Goal: Transaction & Acquisition: Obtain resource

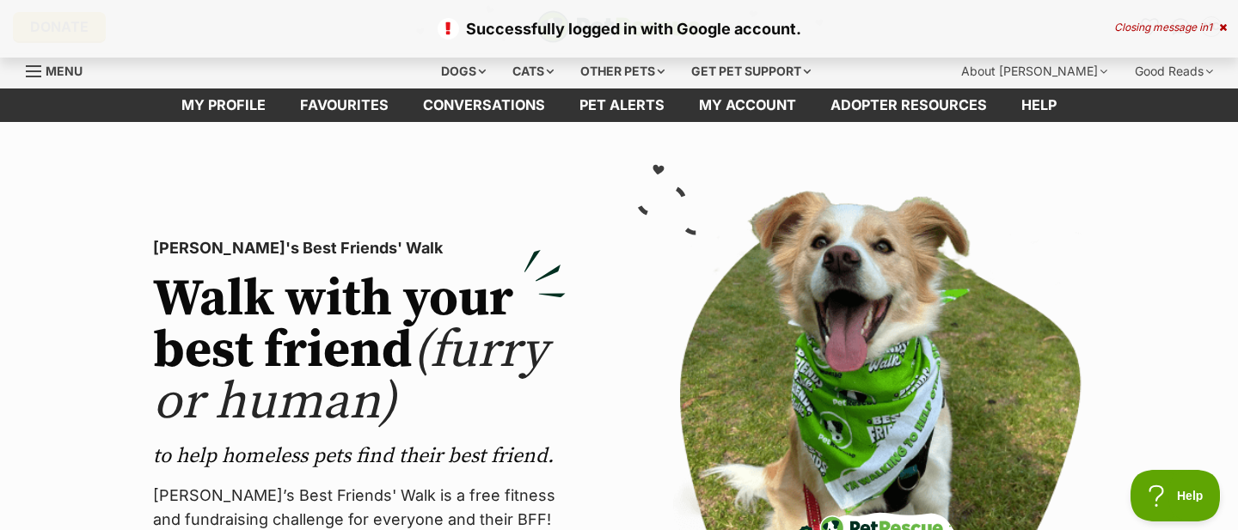
click at [45, 69] on link "Menu" at bounding box center [60, 69] width 69 height 31
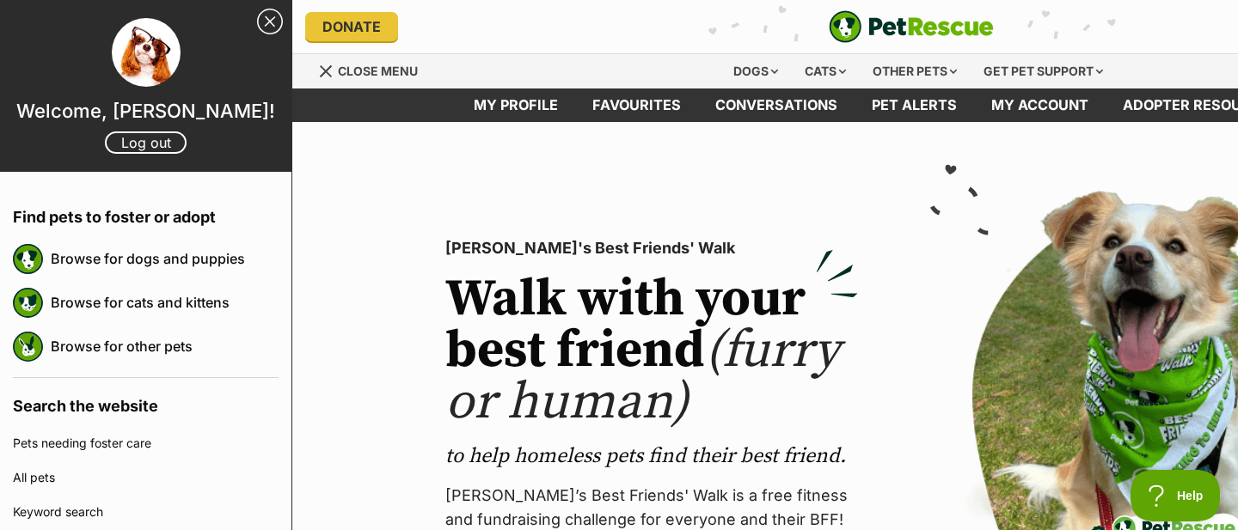
click at [529, 146] on section "PetRescue's Best Friends' Walk Walk with your best friend (furry or human) to h…" at bounding box center [911, 458] width 1238 height 672
click at [269, 19] on link "Close Sidebar" at bounding box center [270, 22] width 26 height 26
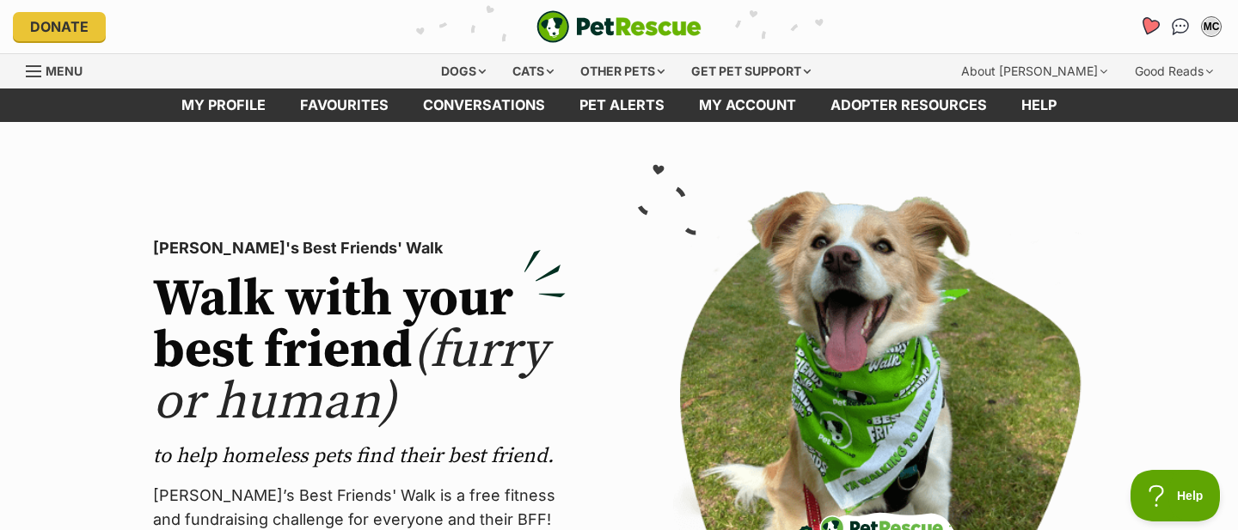
click at [1151, 31] on icon "Favourites" at bounding box center [1149, 26] width 21 height 20
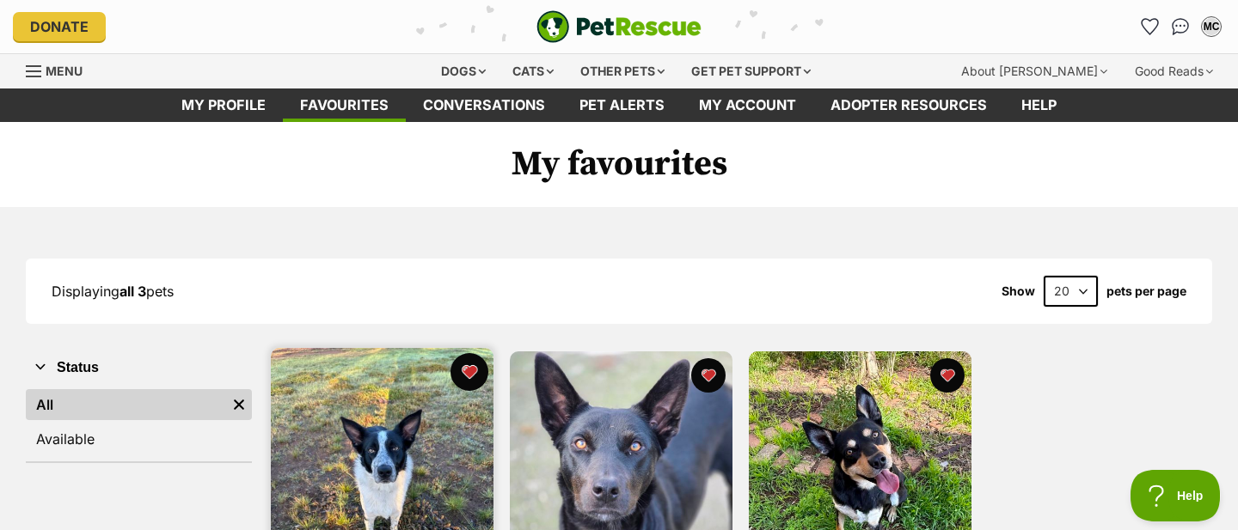
click at [475, 376] on button "favourite" at bounding box center [469, 372] width 38 height 38
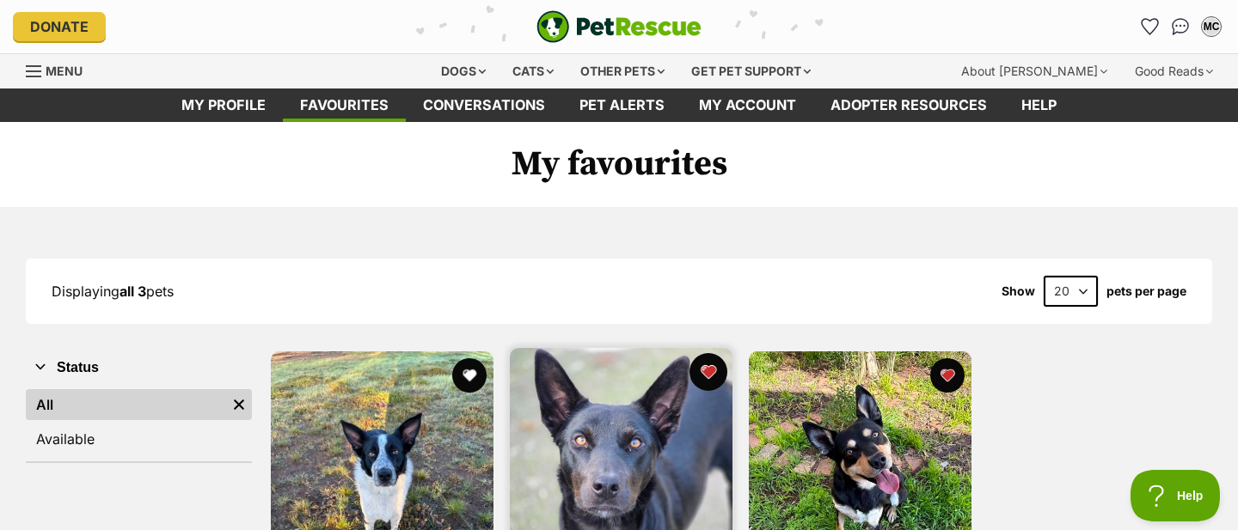
click at [716, 368] on button "favourite" at bounding box center [708, 372] width 38 height 38
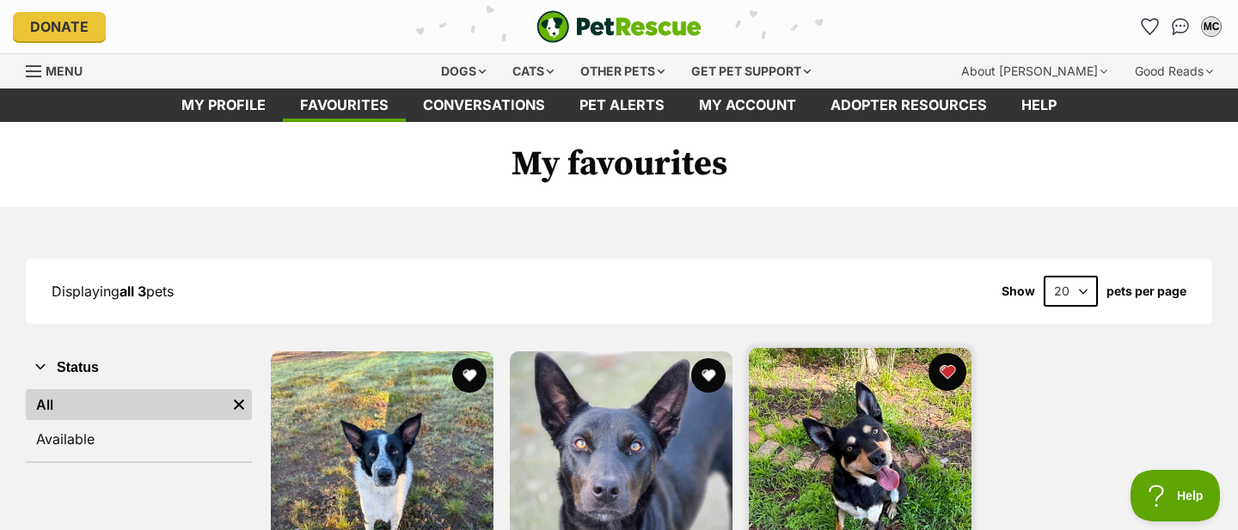
click at [951, 380] on button "favourite" at bounding box center [947, 372] width 38 height 38
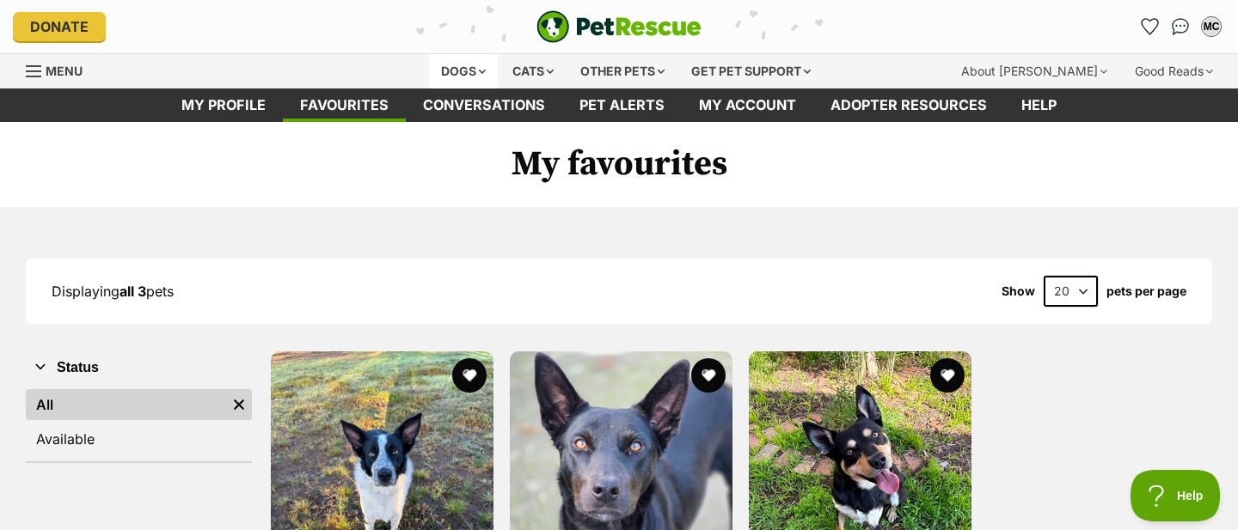
click at [453, 70] on div "Dogs" at bounding box center [463, 71] width 69 height 34
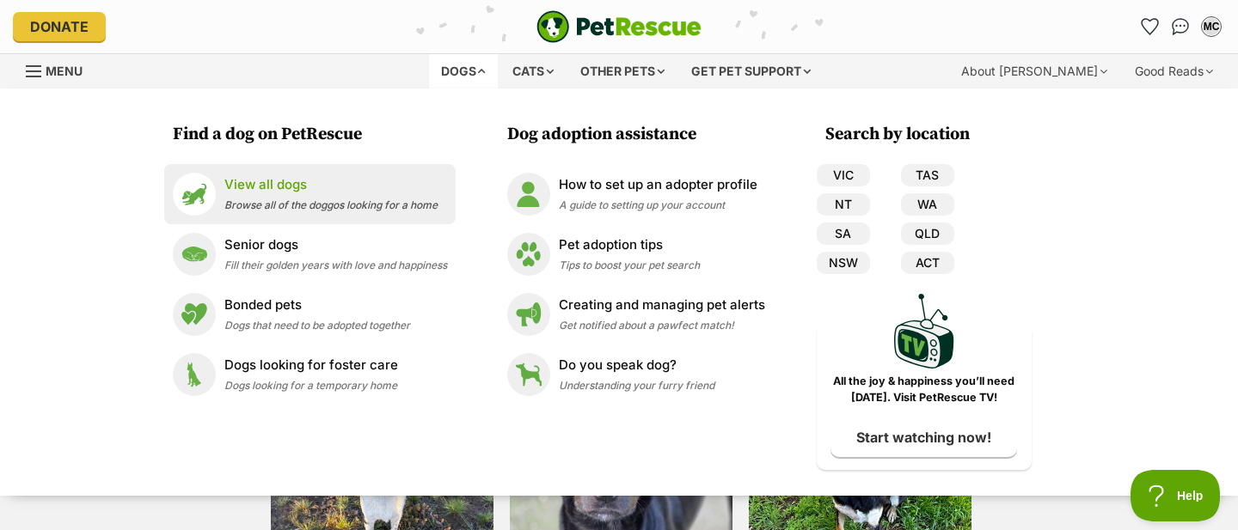
click at [303, 196] on div "View all dogs Browse all of the doggos looking for a home" at bounding box center [330, 193] width 213 height 37
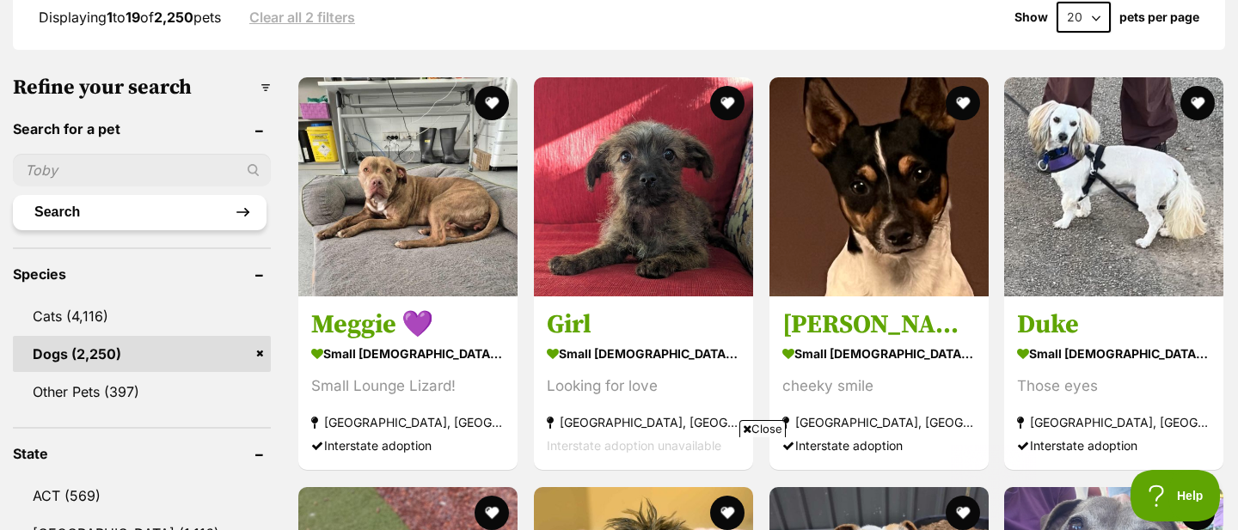
click at [111, 210] on button "Search" at bounding box center [140, 212] width 254 height 34
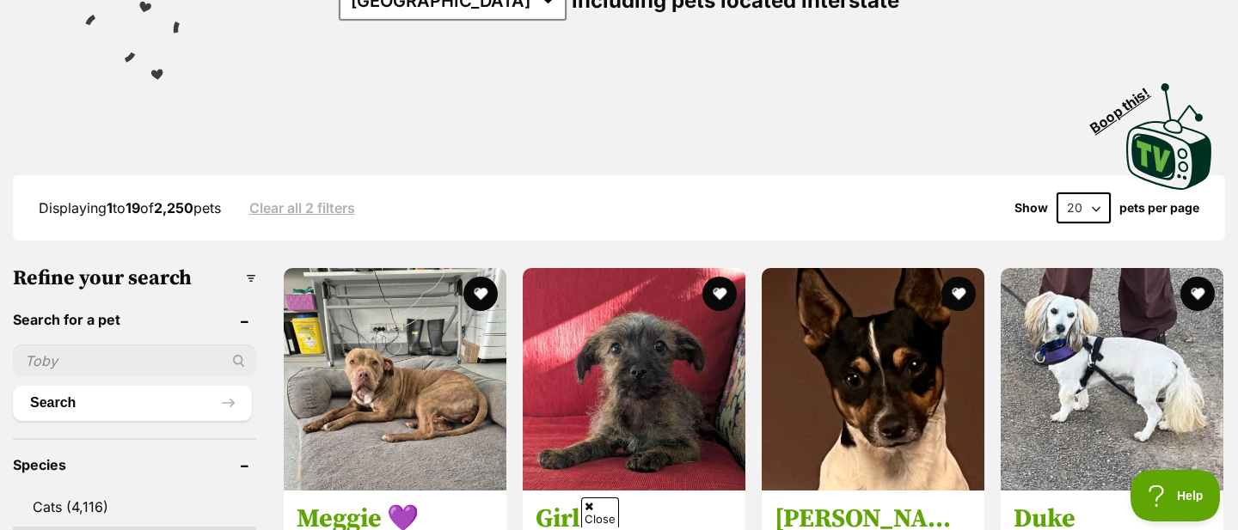
scroll to position [305, 0]
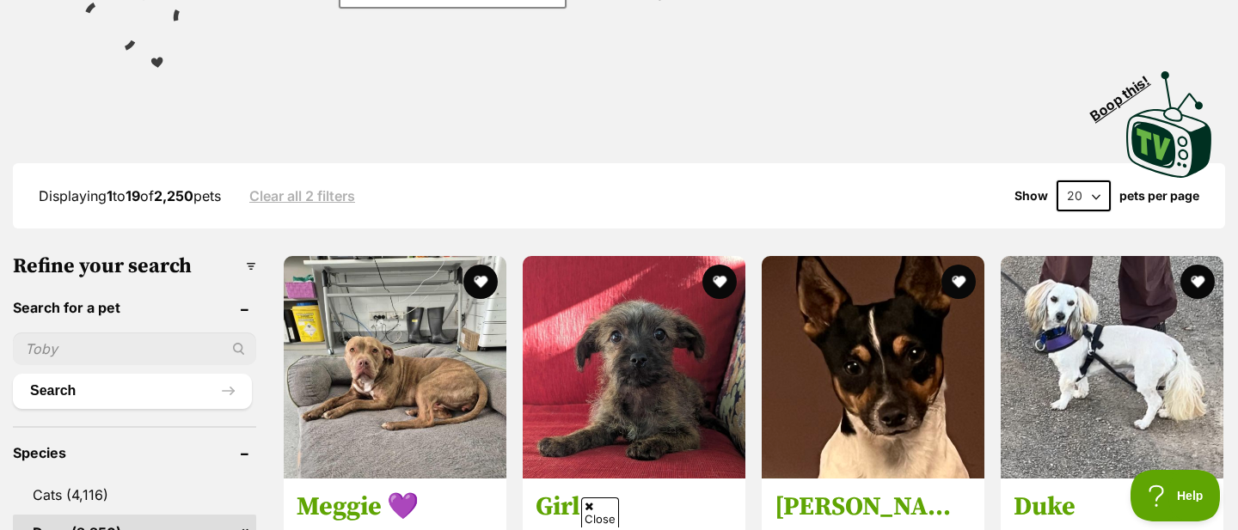
click at [100, 357] on input "text" at bounding box center [134, 349] width 243 height 33
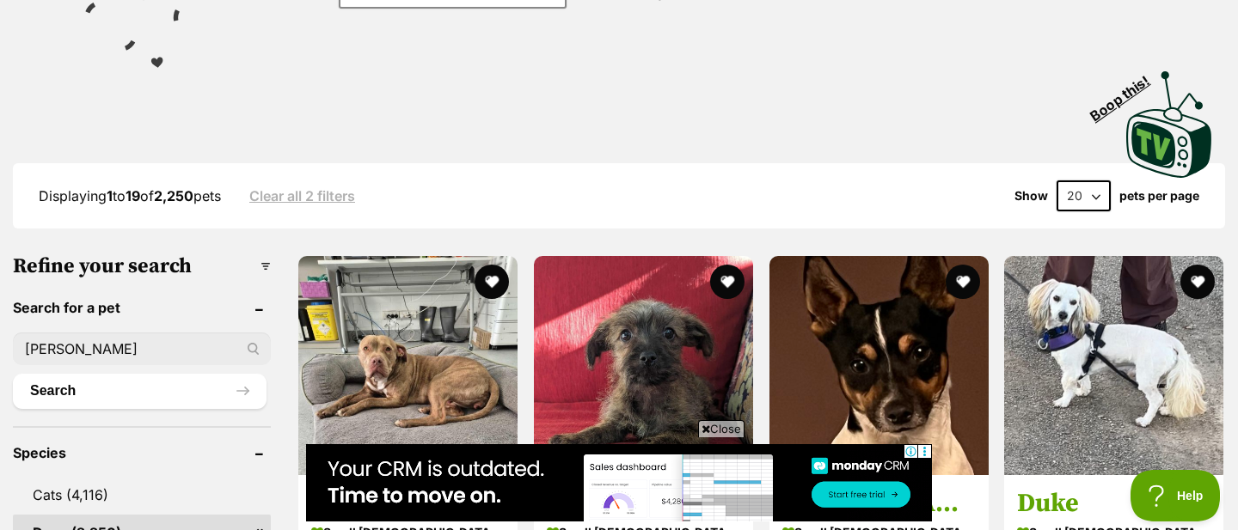
scroll to position [0, 0]
type input "marshall"
click at [58, 388] on button "Search" at bounding box center [140, 391] width 254 height 34
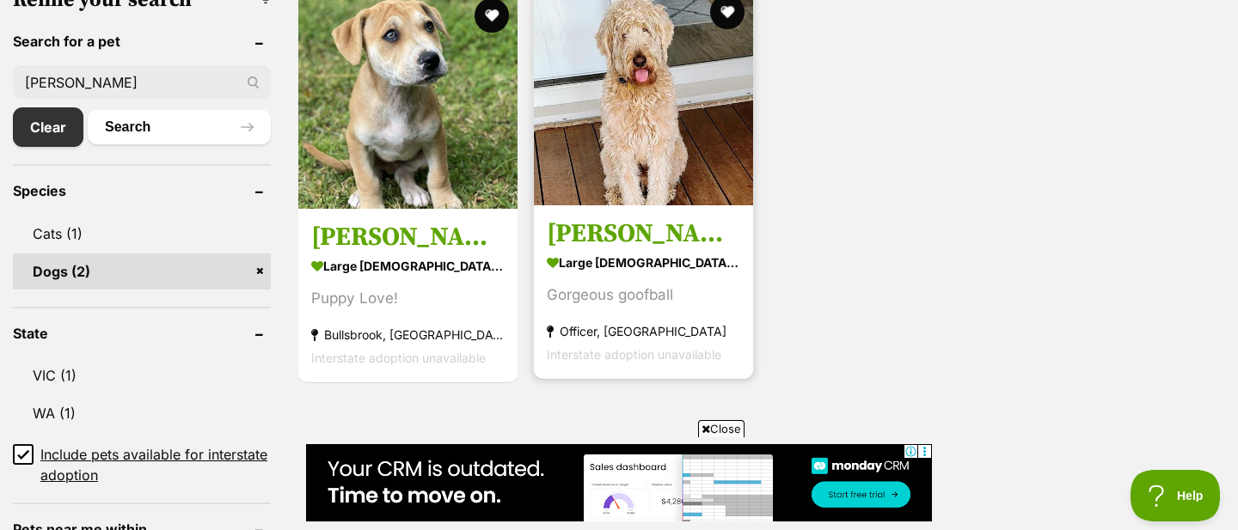
scroll to position [578, 0]
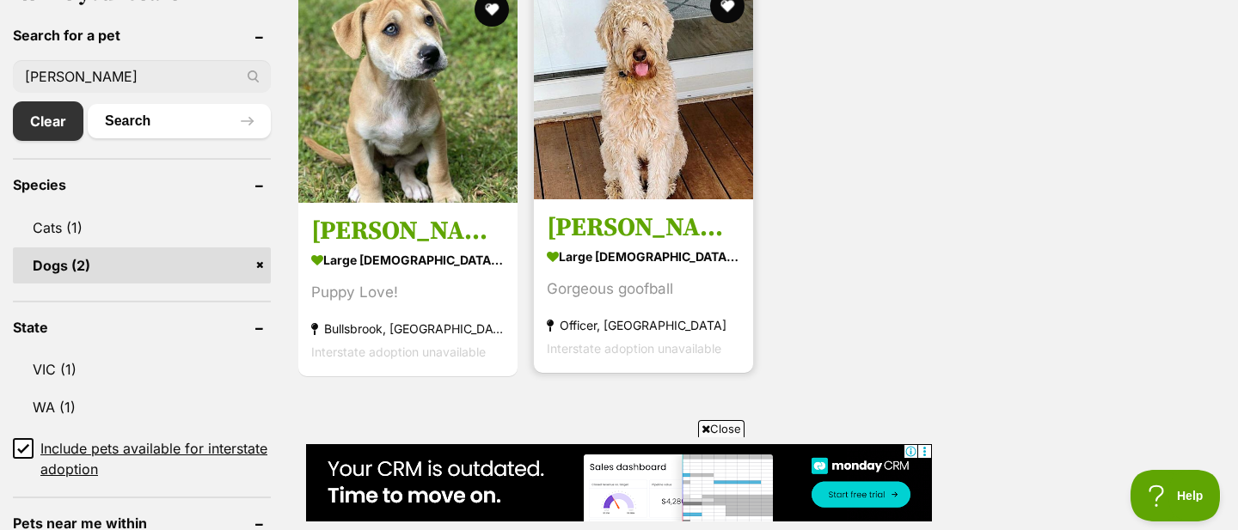
click at [646, 217] on h3 "[PERSON_NAME]" at bounding box center [643, 228] width 193 height 33
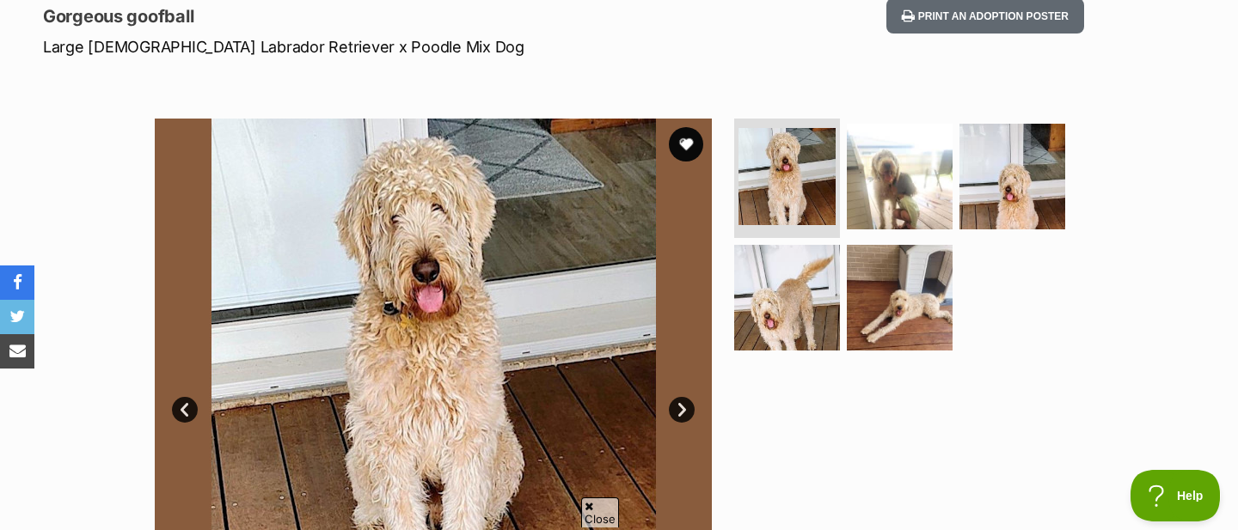
scroll to position [284, 0]
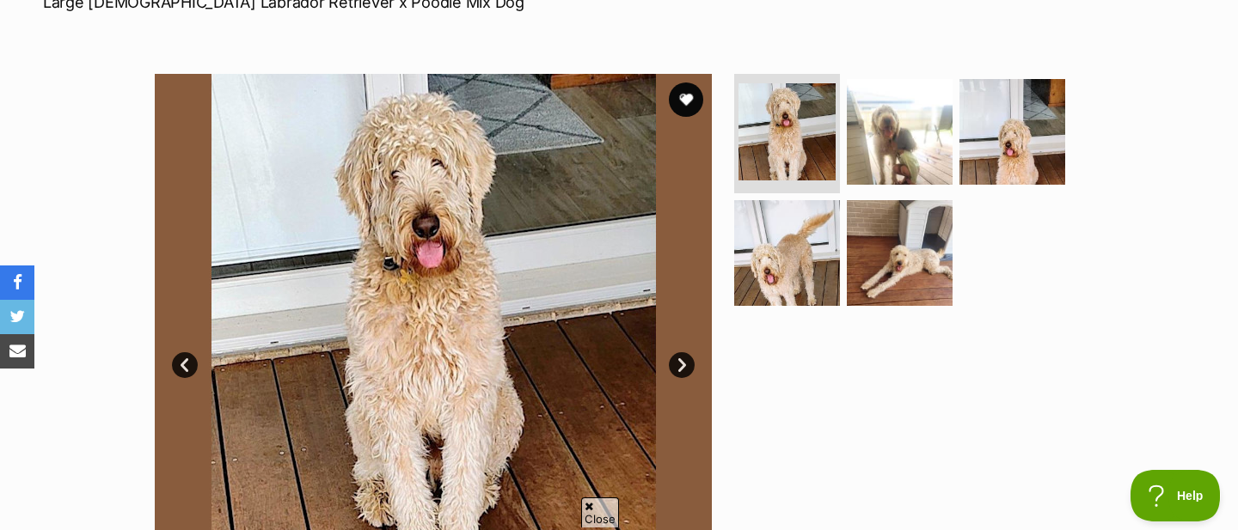
click at [483, 321] on img at bounding box center [433, 352] width 557 height 557
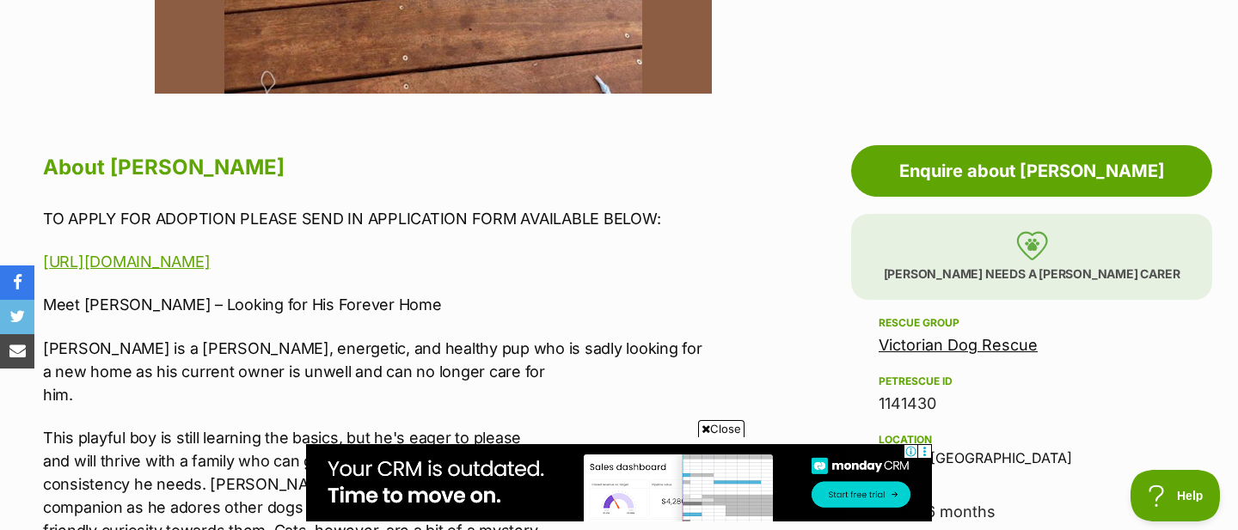
scroll to position [767, 0]
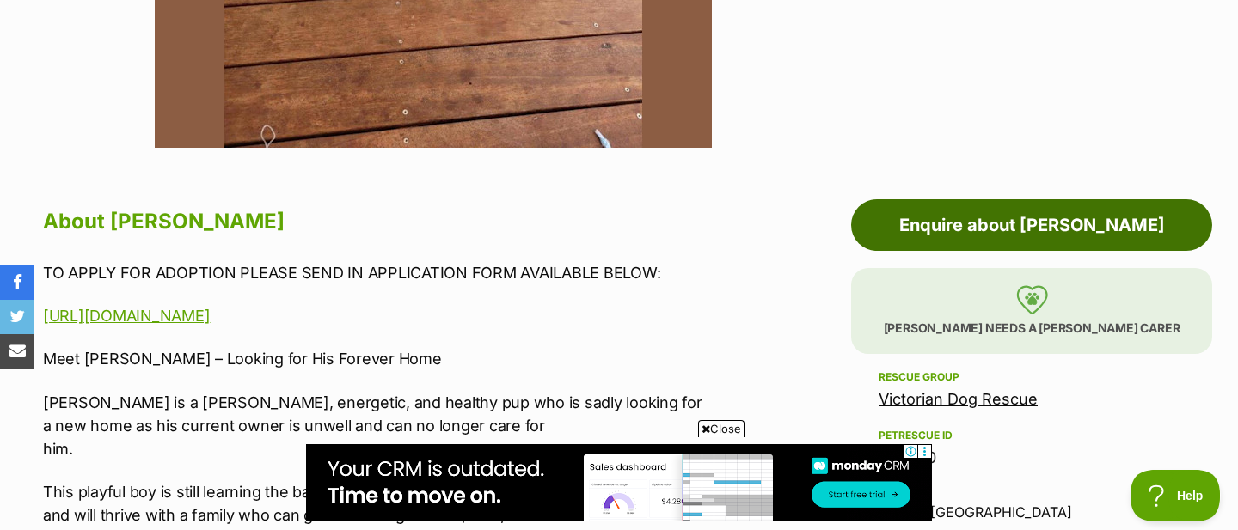
click at [981, 215] on link "Enquire about Marshall Uffelman" at bounding box center [1031, 225] width 361 height 52
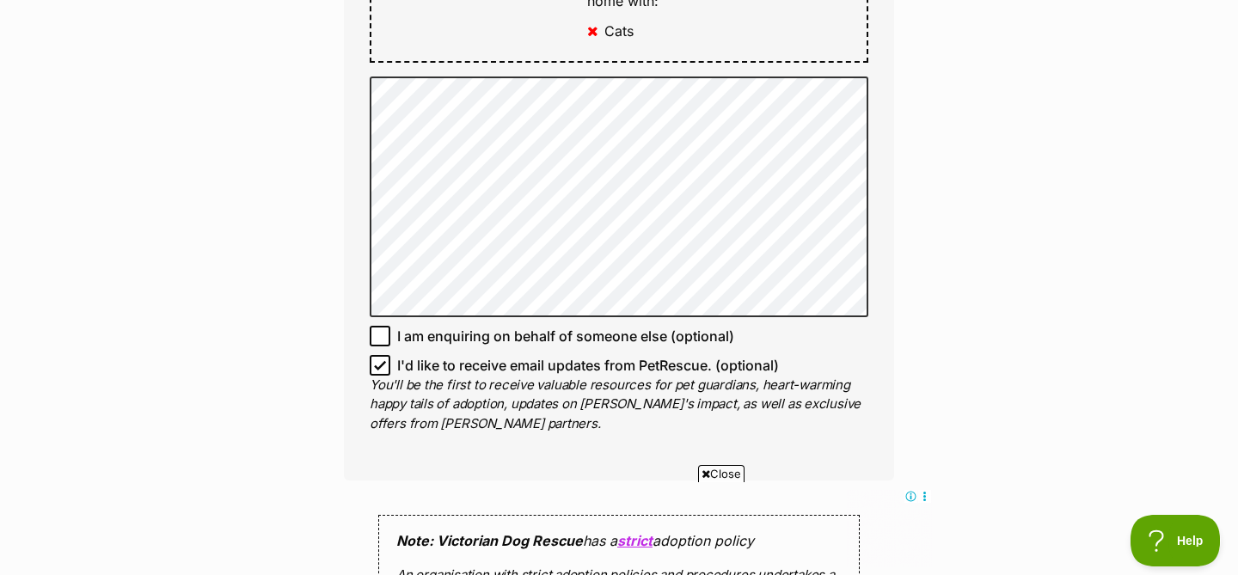
click at [379, 371] on icon at bounding box center [380, 365] width 12 height 12
click at [379, 376] on input "I'd like to receive email updates from PetRescue. (optional)" at bounding box center [380, 365] width 21 height 21
checkbox input "false"
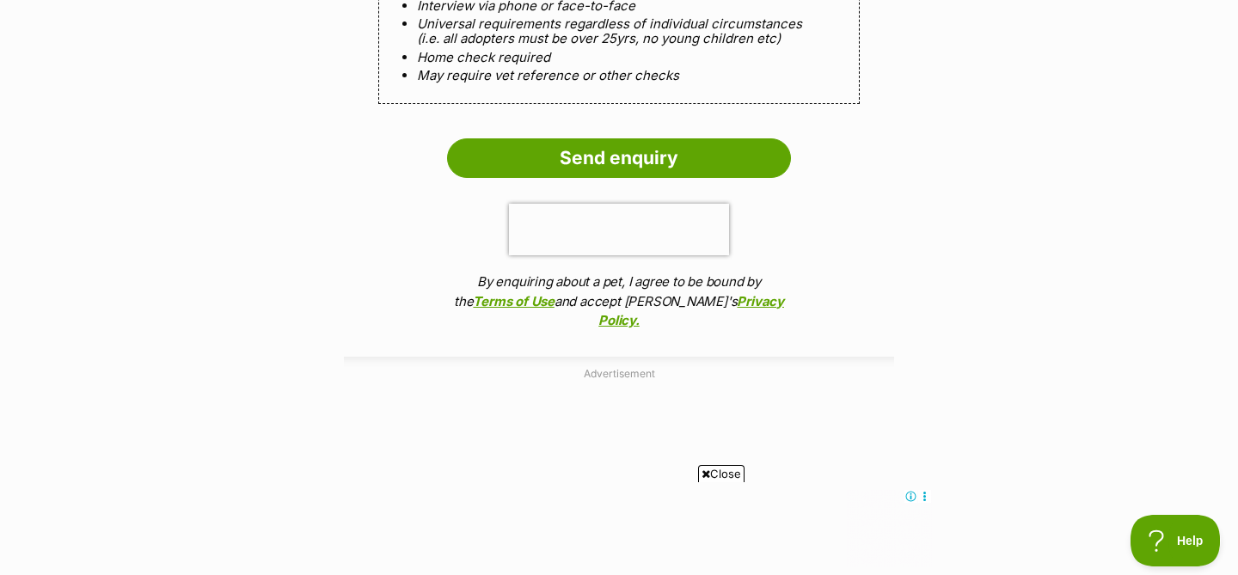
scroll to position [1904, 0]
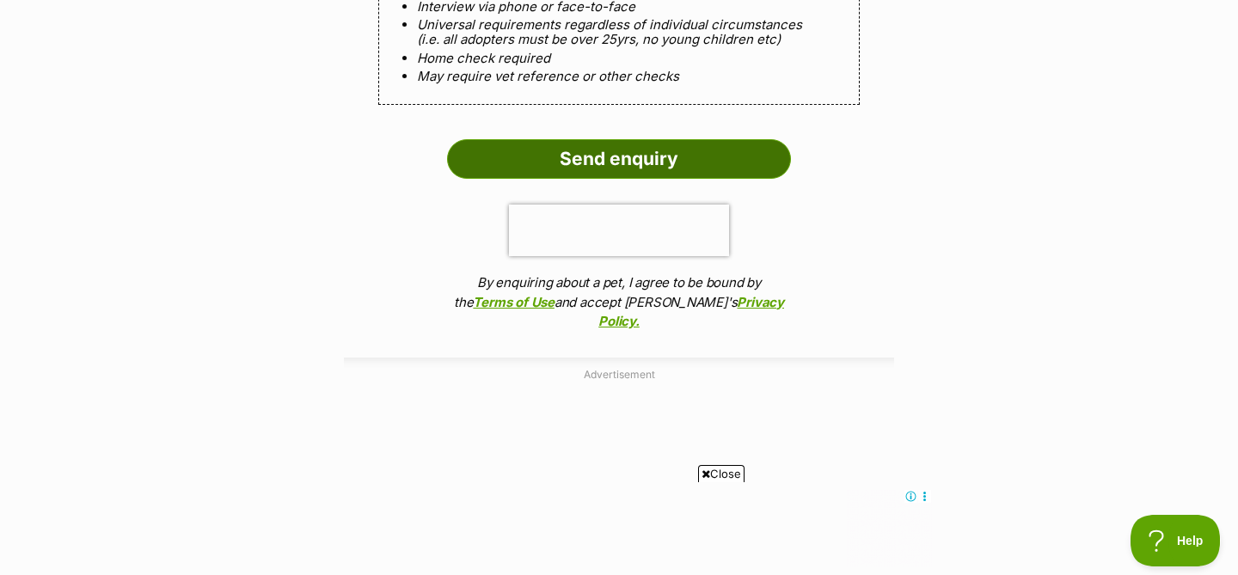
click at [632, 179] on input "Send enquiry" at bounding box center [619, 159] width 344 height 40
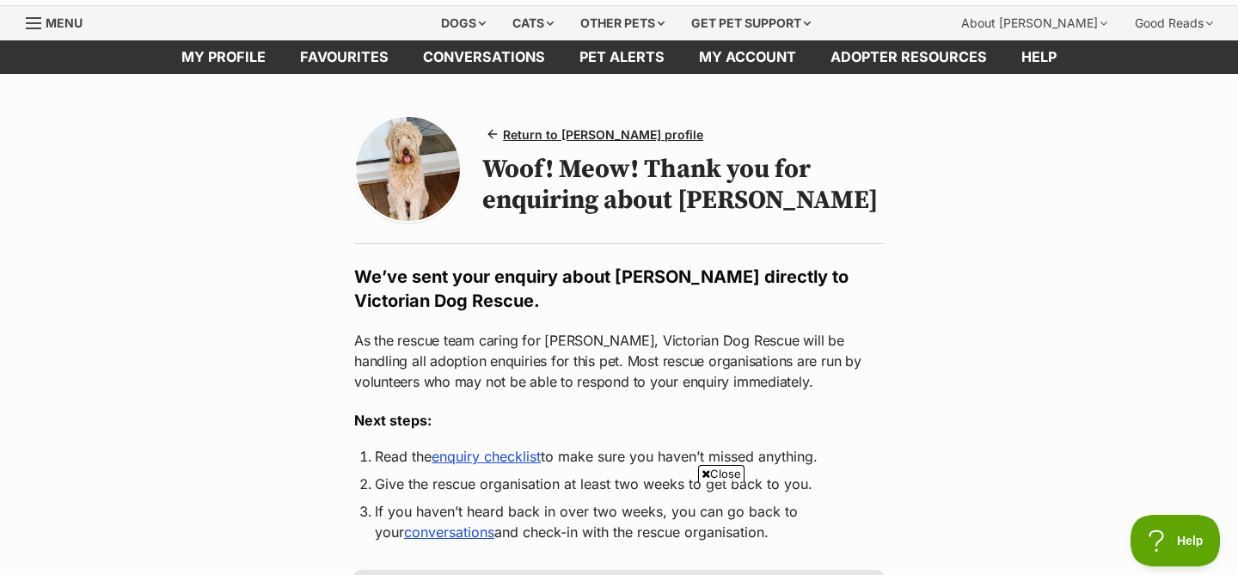
click at [409, 158] on img at bounding box center [408, 169] width 104 height 104
click at [558, 132] on span "Return to [PERSON_NAME] profile" at bounding box center [603, 134] width 200 height 18
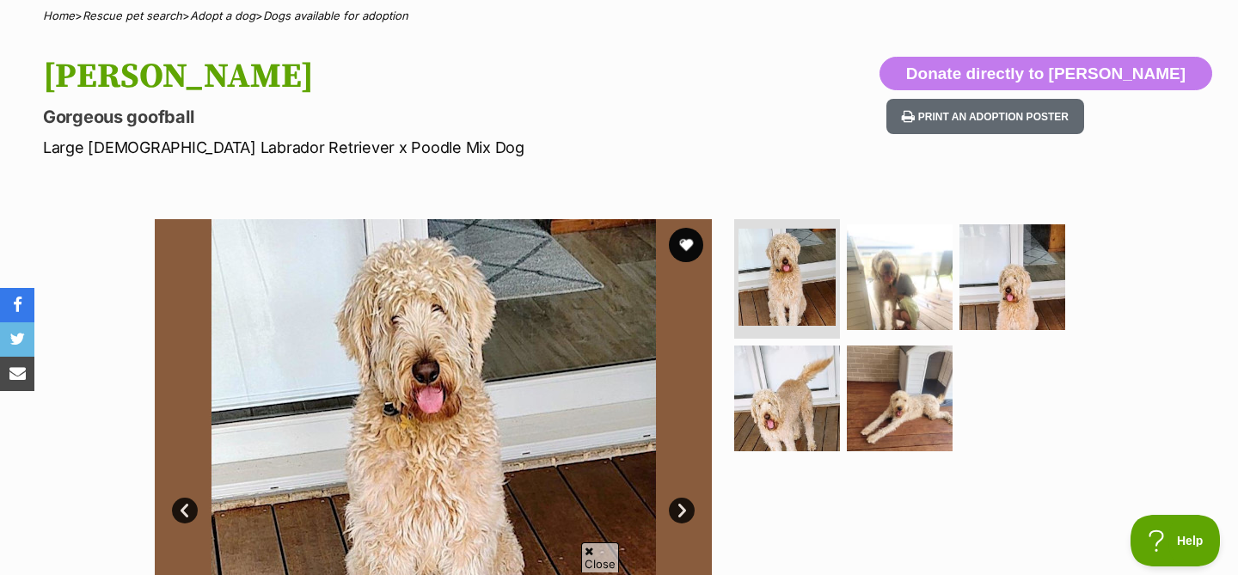
scroll to position [215, 0]
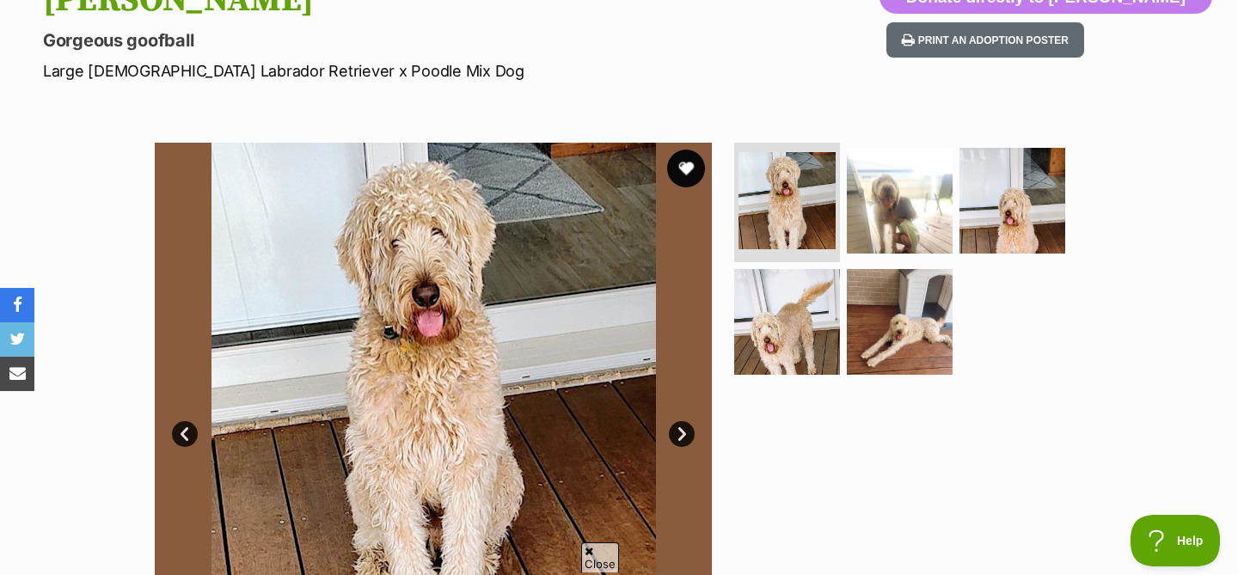
click at [689, 171] on button "favourite" at bounding box center [686, 169] width 38 height 38
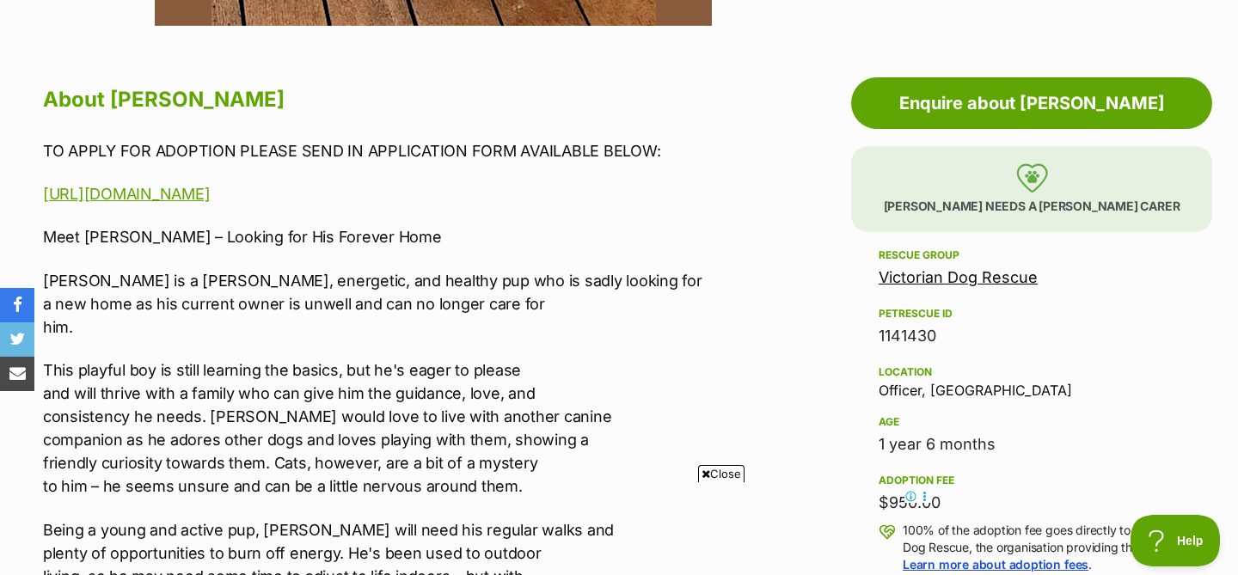
scroll to position [884, 0]
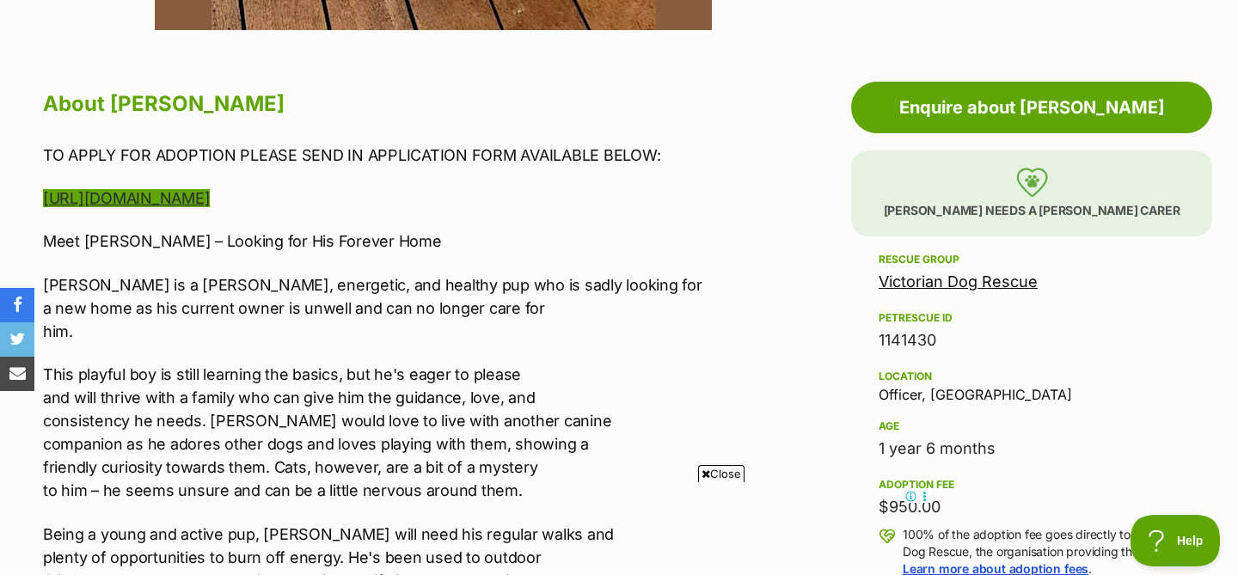
click at [210, 200] on link "[URL][DOMAIN_NAME]" at bounding box center [126, 198] width 167 height 18
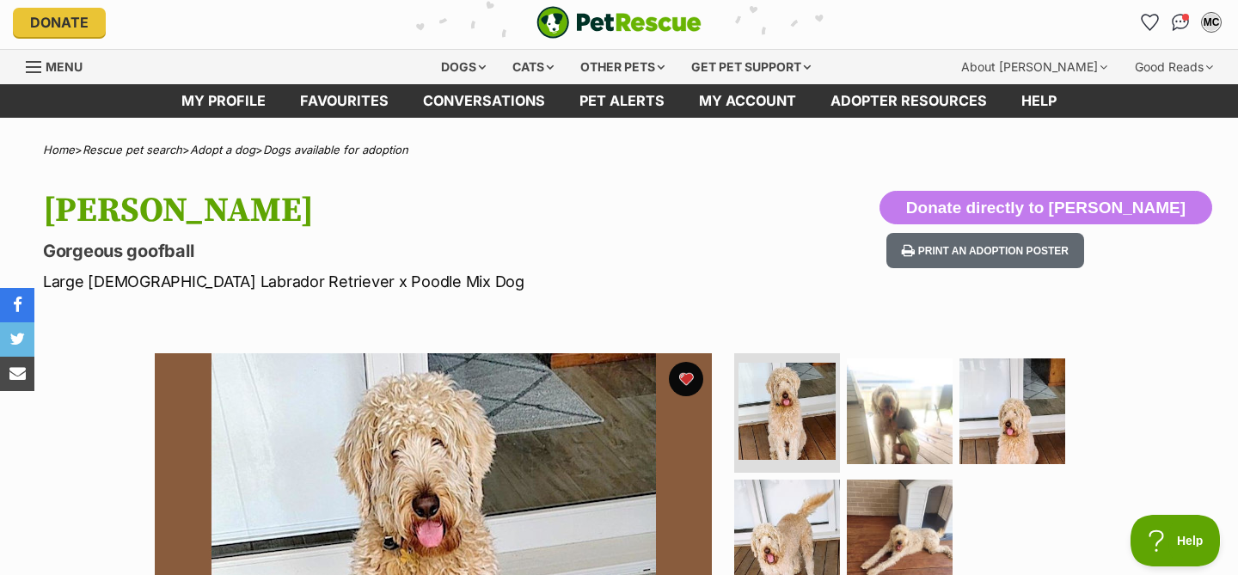
scroll to position [6, 0]
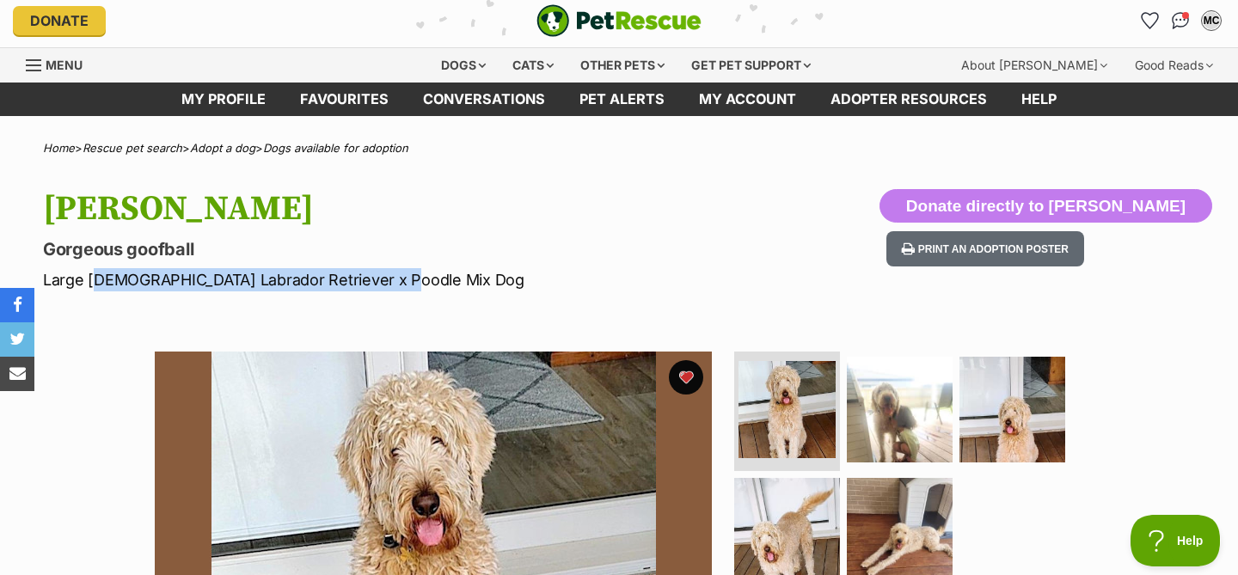
drag, startPoint x: 388, startPoint y: 283, endPoint x: 88, endPoint y: 280, distance: 299.9
click at [88, 280] on p "Large [DEMOGRAPHIC_DATA] Labrador Retriever x Poodle Mix Dog" at bounding box center [399, 279] width 712 height 23
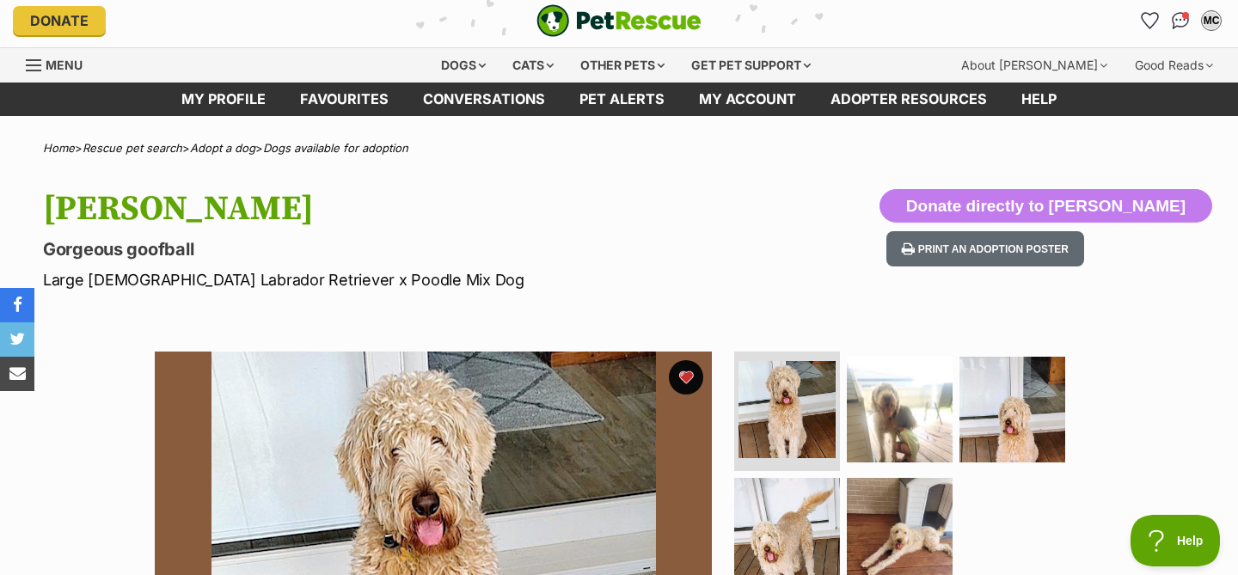
click at [354, 258] on p "Gorgeous goofball" at bounding box center [399, 249] width 712 height 24
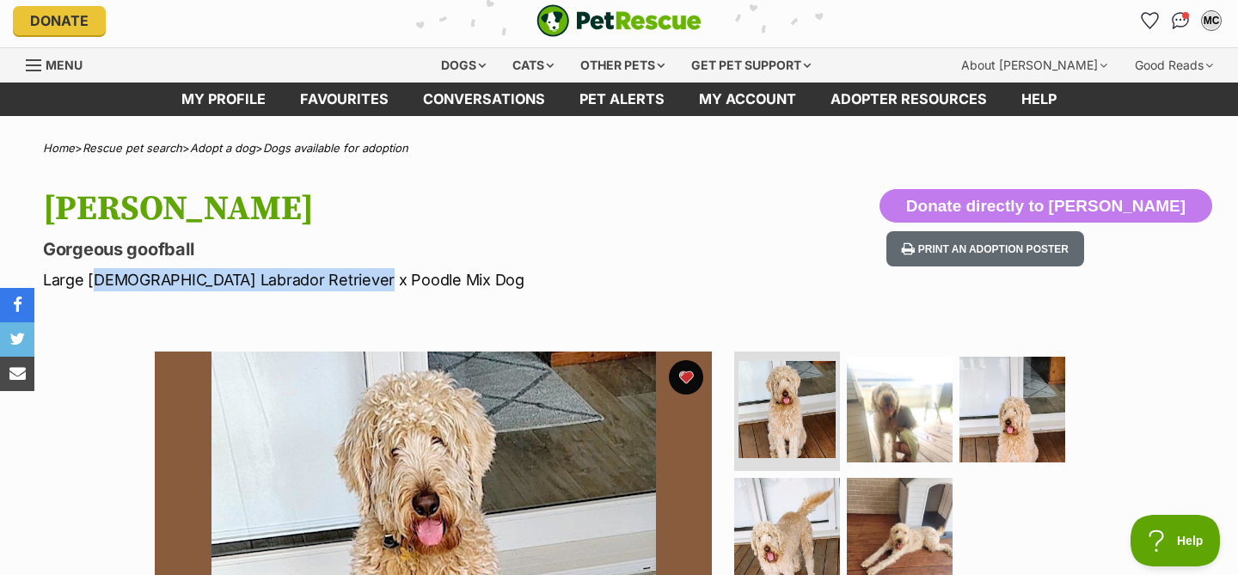
drag, startPoint x: 353, startPoint y: 281, endPoint x: 93, endPoint y: 282, distance: 260.4
click at [93, 282] on p "Large [DEMOGRAPHIC_DATA] Labrador Retriever x Poodle Mix Dog" at bounding box center [399, 279] width 712 height 23
copy p "[DEMOGRAPHIC_DATA] Labrador Retriever x Poodle Mix"
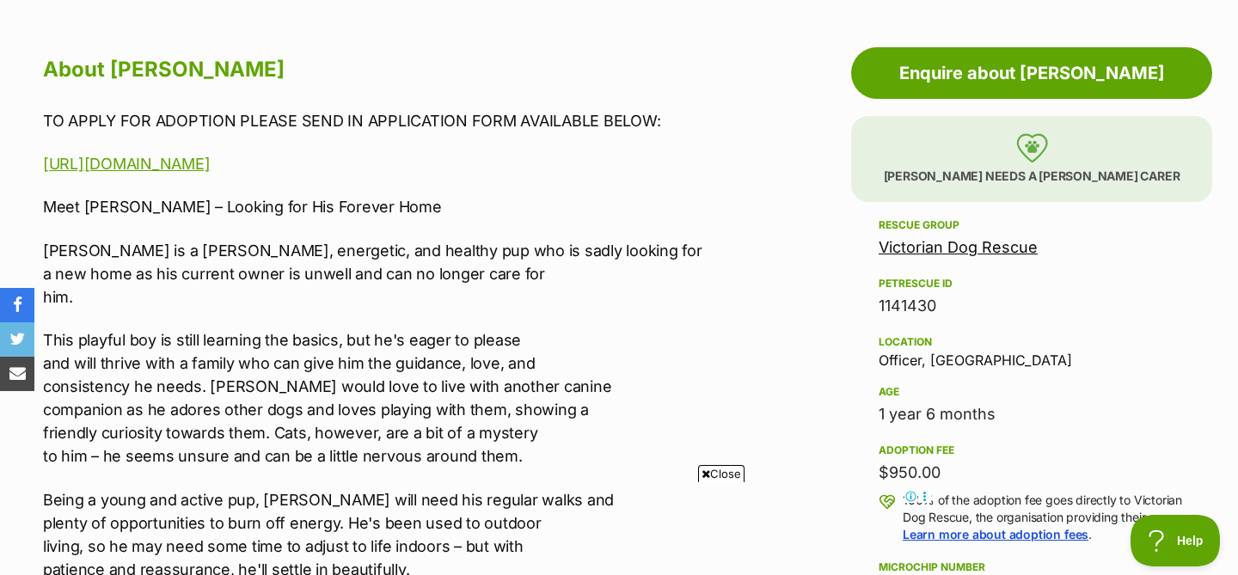
scroll to position [932, 0]
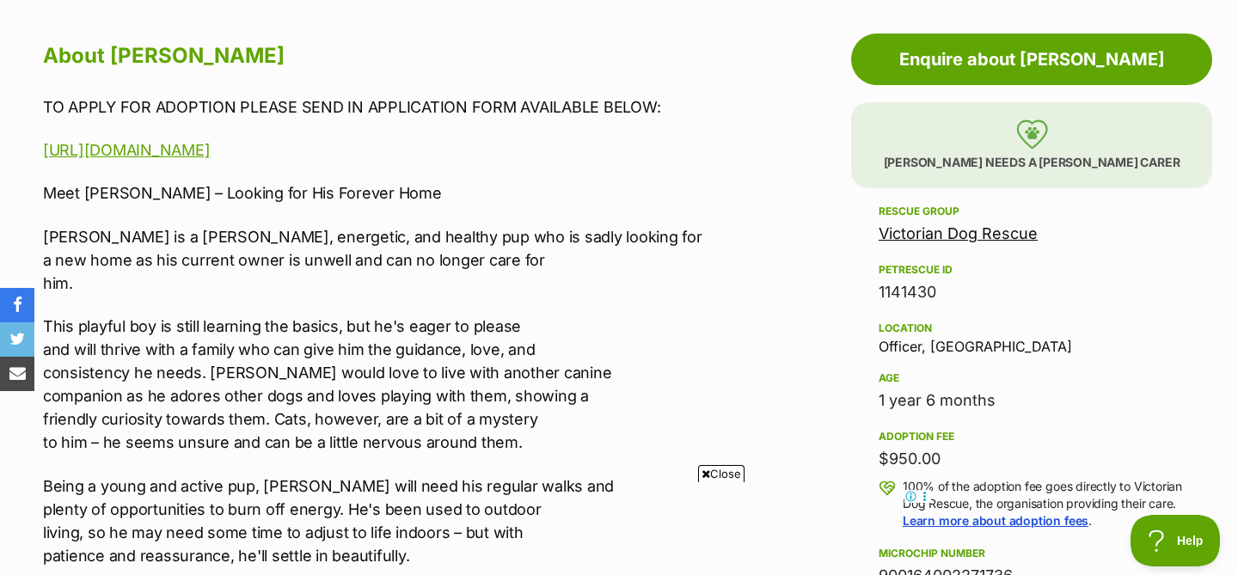
click at [909, 287] on div "1141430" at bounding box center [1031, 292] width 306 height 24
copy div "1141430"
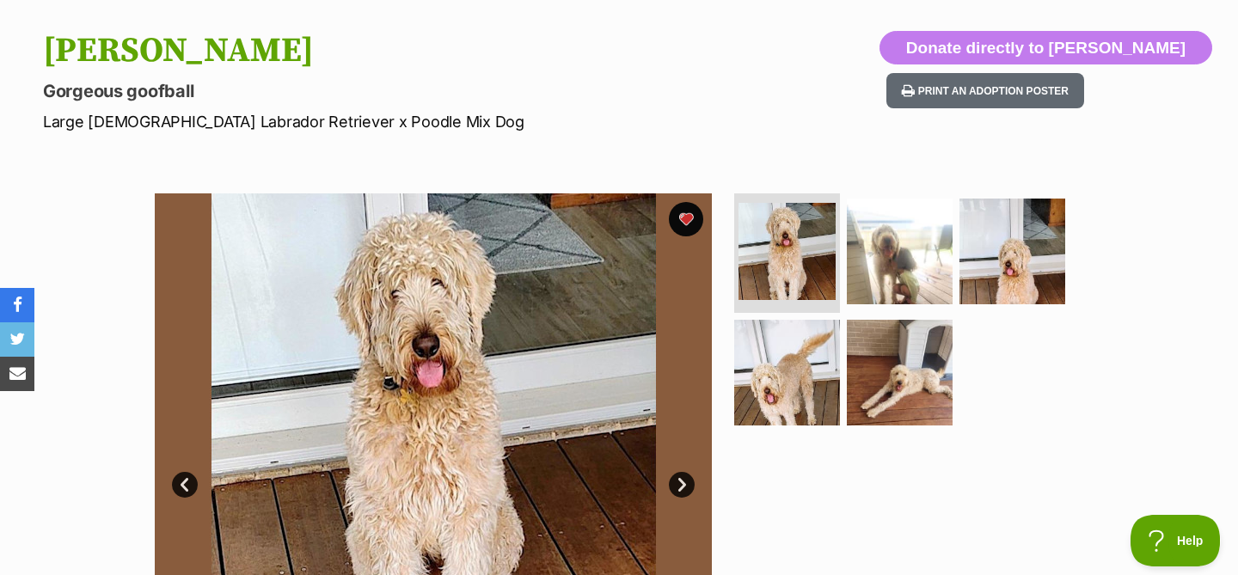
scroll to position [266, 0]
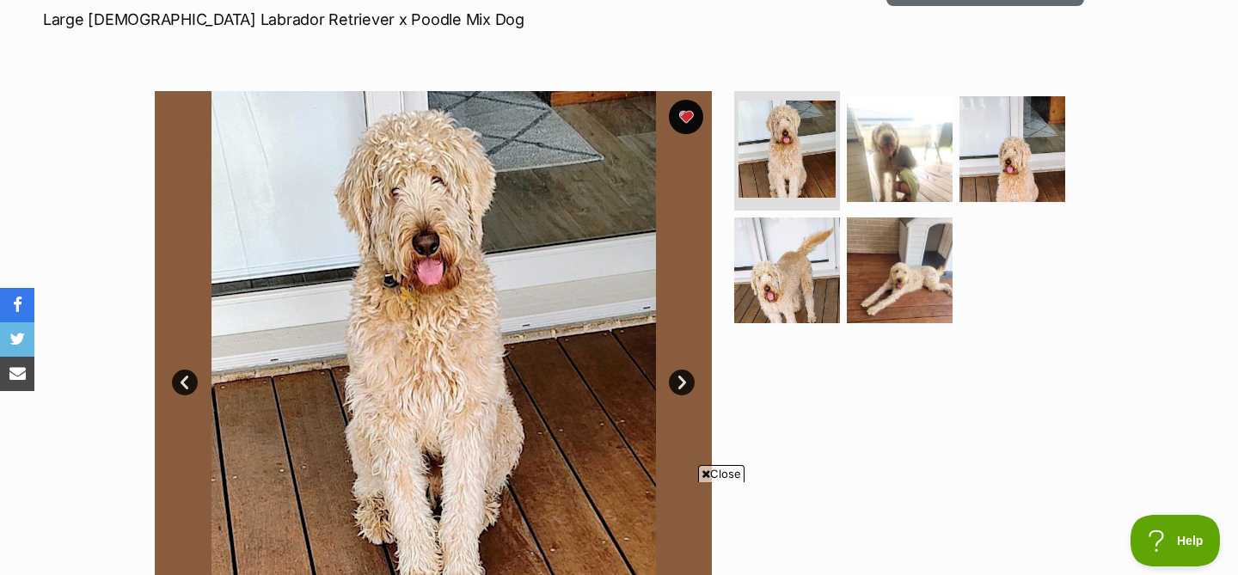
click at [462, 359] on img at bounding box center [433, 369] width 557 height 557
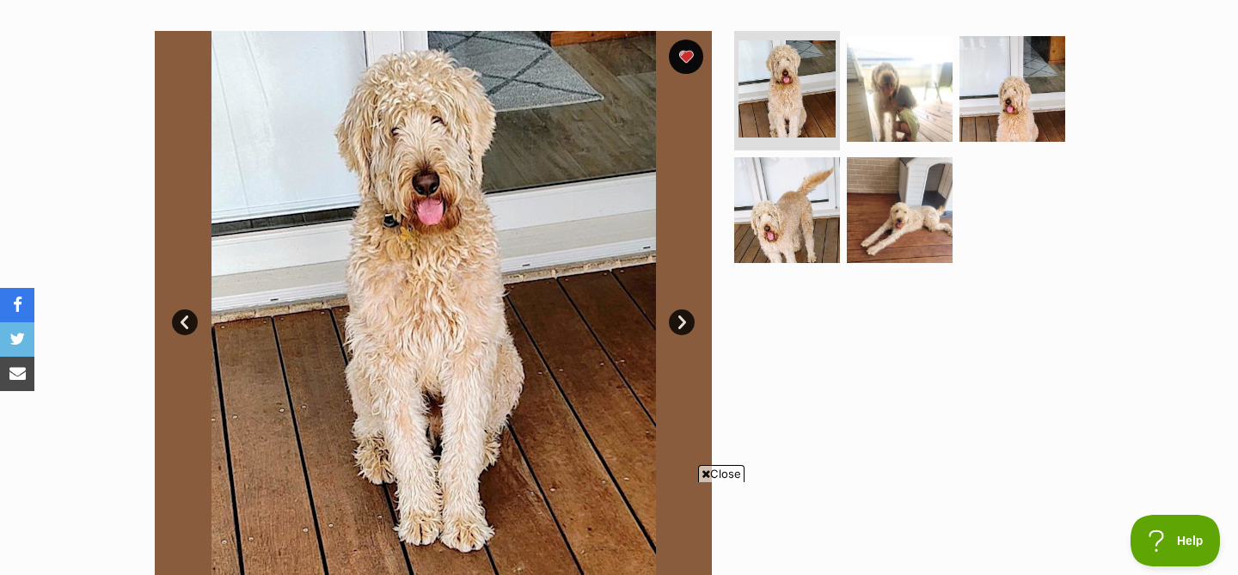
click at [686, 321] on link "Next" at bounding box center [682, 322] width 26 height 26
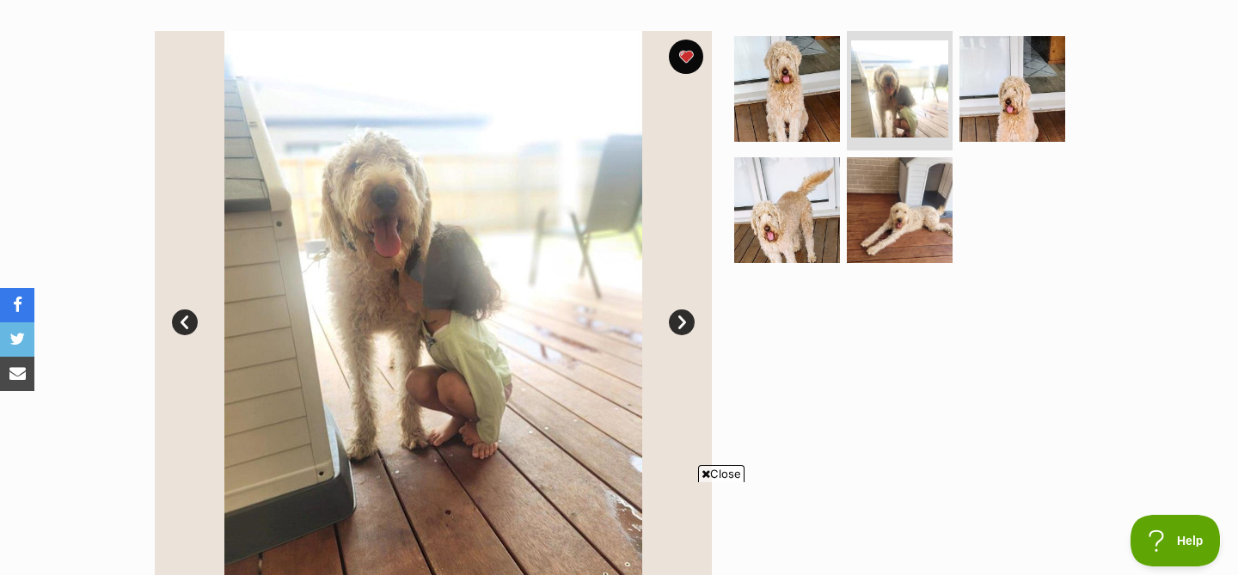
click at [686, 321] on link "Next" at bounding box center [682, 322] width 26 height 26
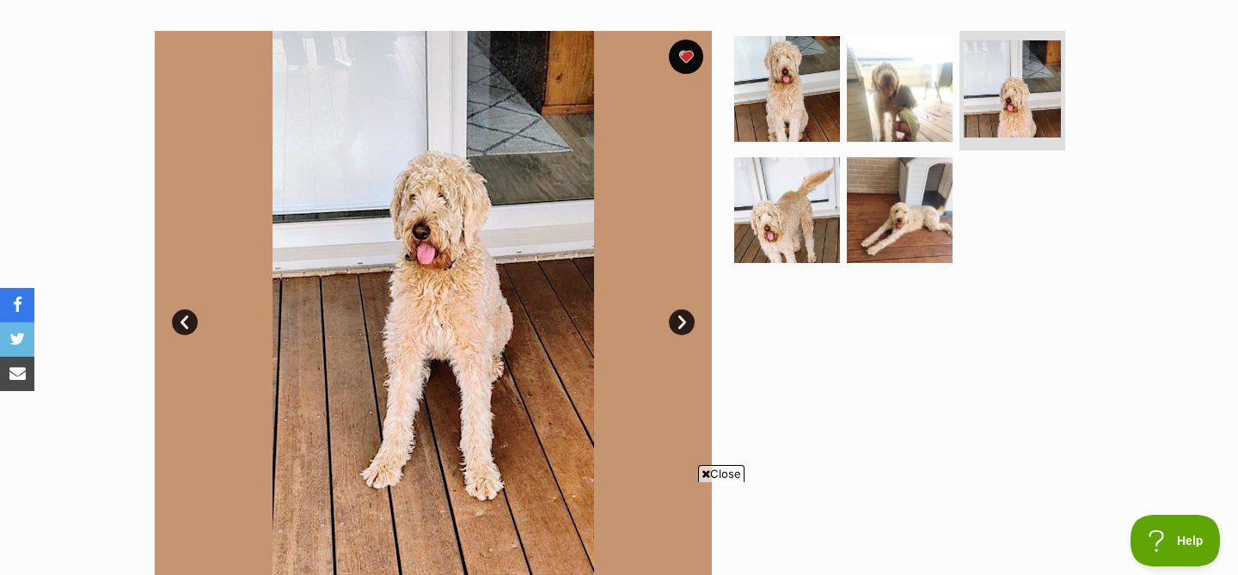
click at [686, 321] on link "Next" at bounding box center [682, 322] width 26 height 26
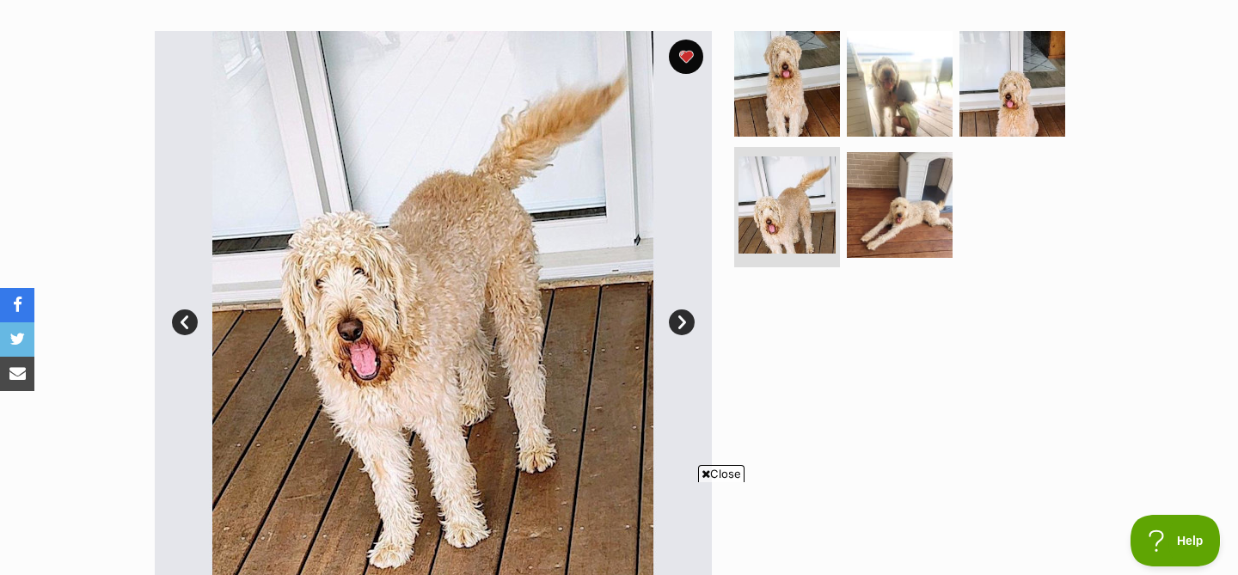
click at [687, 323] on link "Next" at bounding box center [682, 322] width 26 height 26
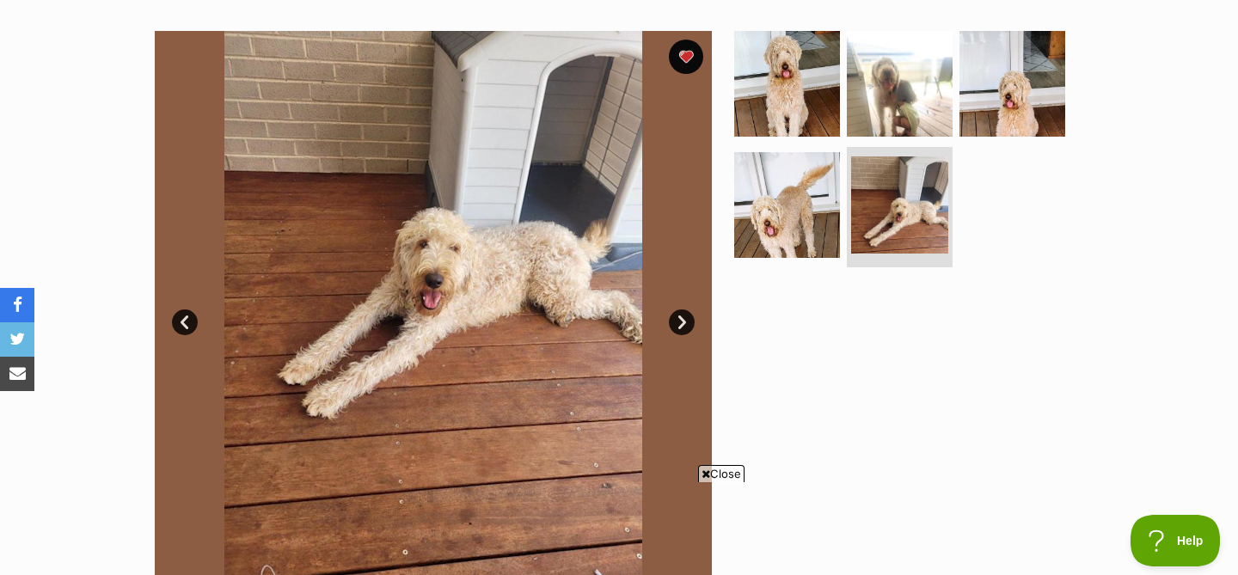
click at [687, 323] on link "Next" at bounding box center [682, 322] width 26 height 26
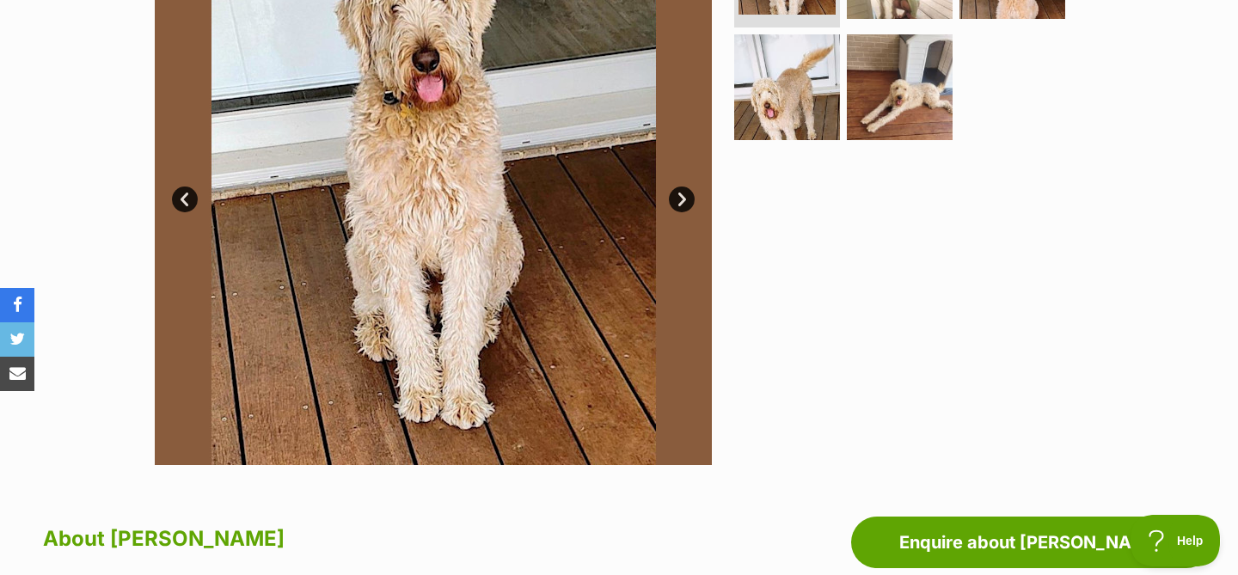
scroll to position [0, 0]
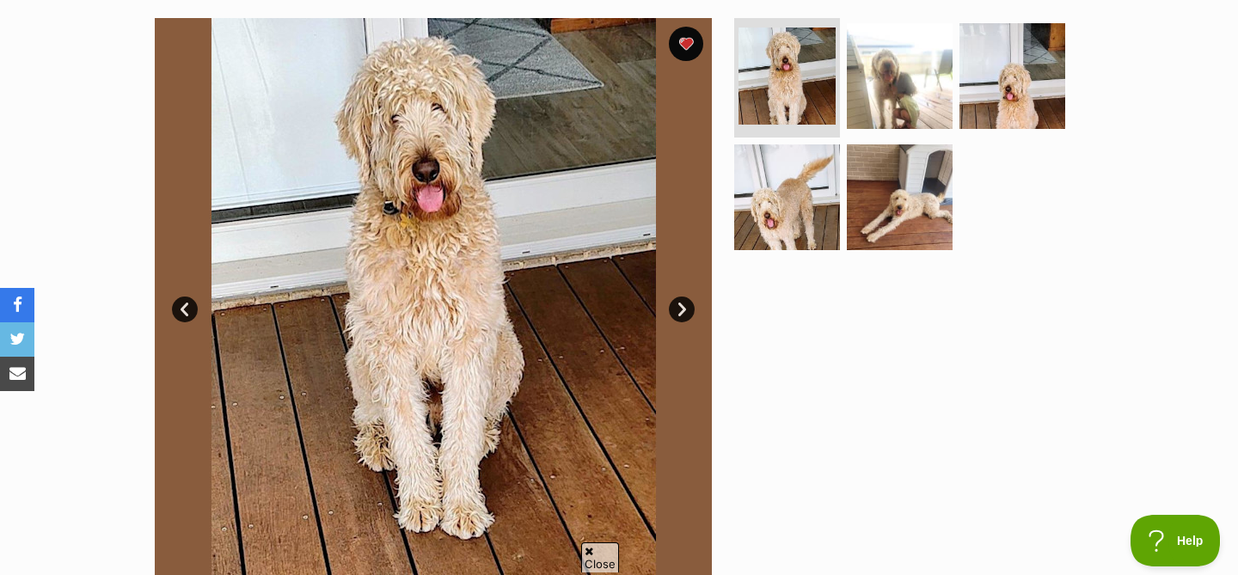
click at [676, 301] on link "Next" at bounding box center [682, 309] width 26 height 26
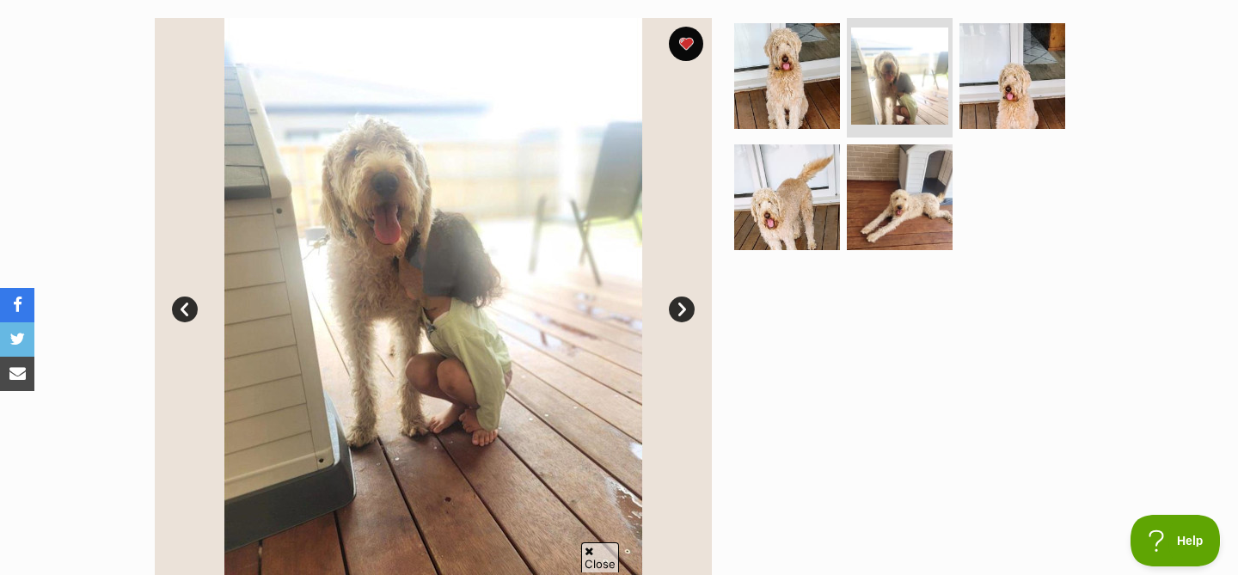
click at [676, 301] on link "Next" at bounding box center [682, 309] width 26 height 26
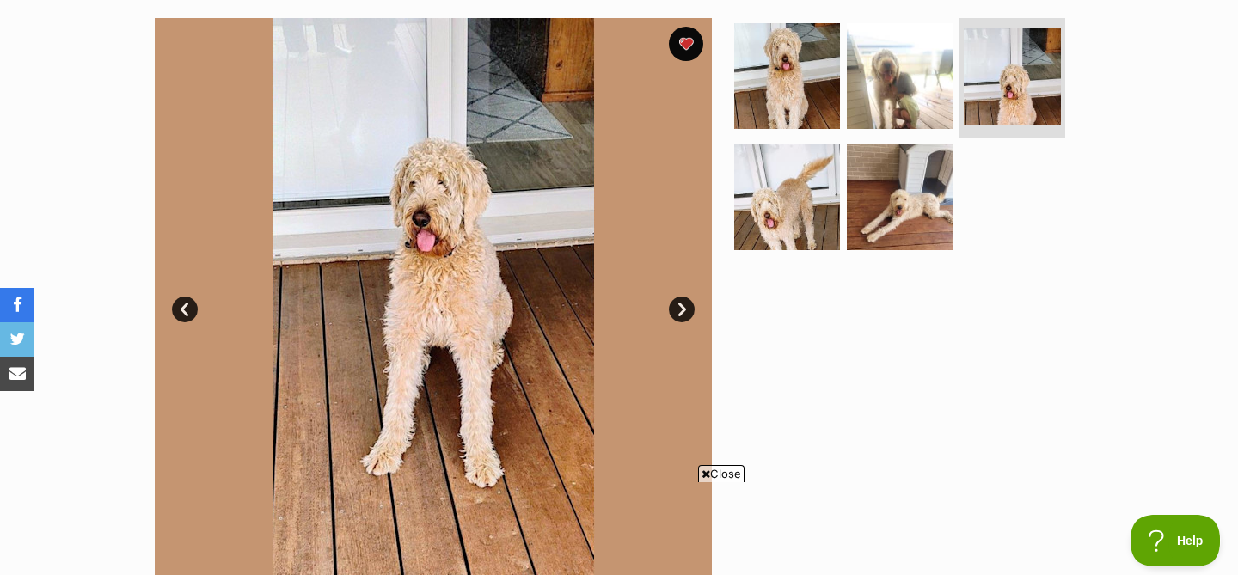
click at [676, 301] on link "Next" at bounding box center [682, 309] width 26 height 26
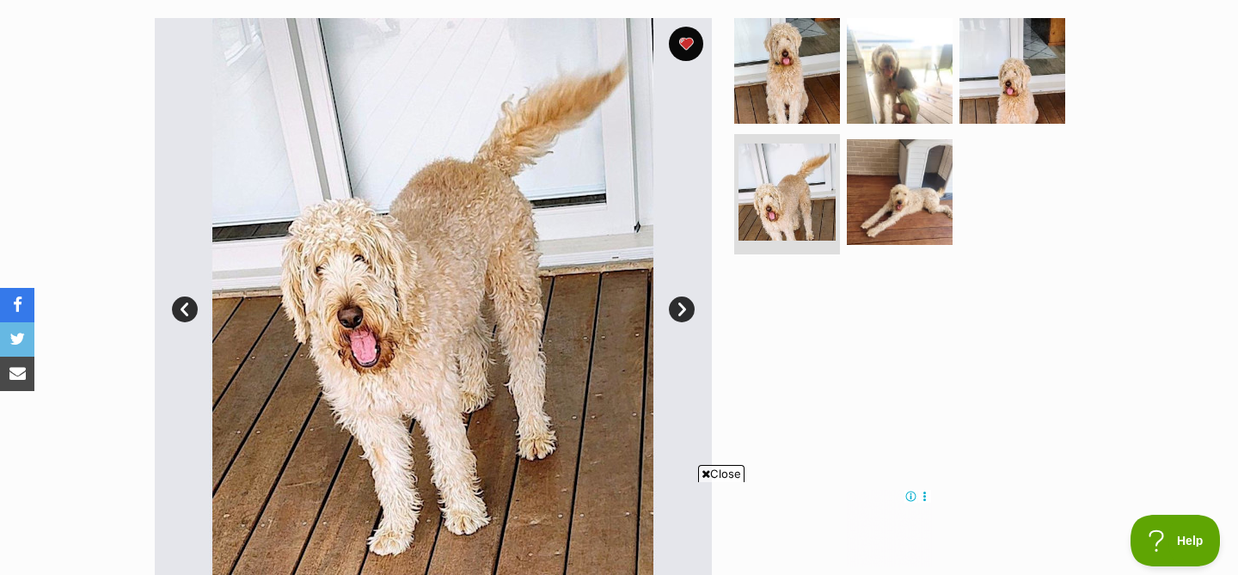
click at [676, 301] on link "Next" at bounding box center [682, 309] width 26 height 26
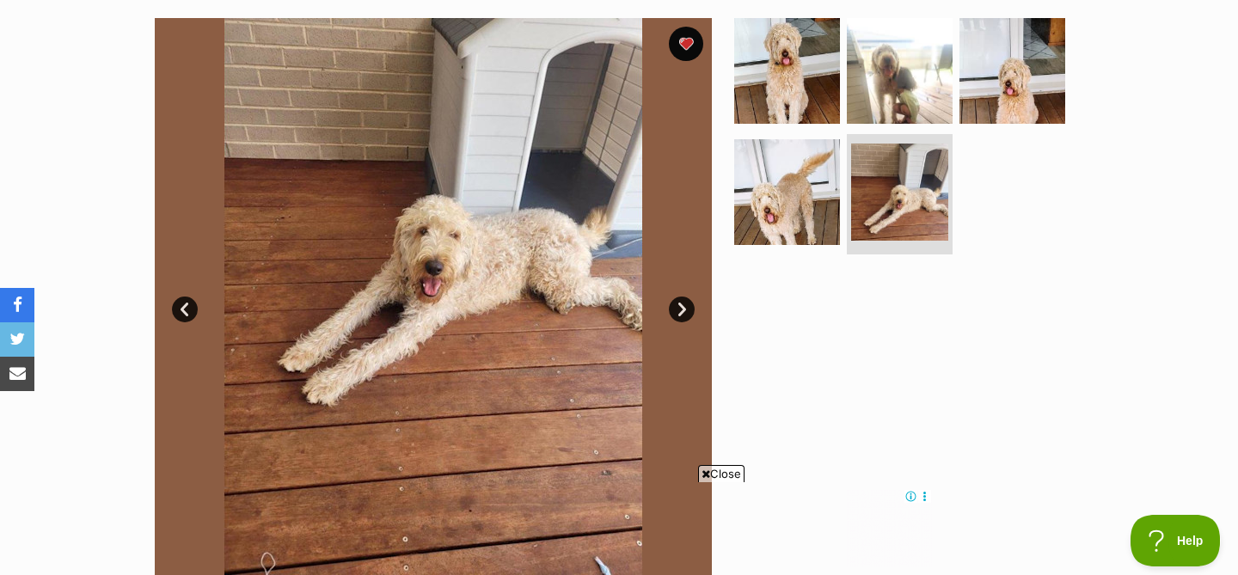
click at [676, 301] on link "Next" at bounding box center [682, 309] width 26 height 26
